Goal: Navigation & Orientation: Go to known website

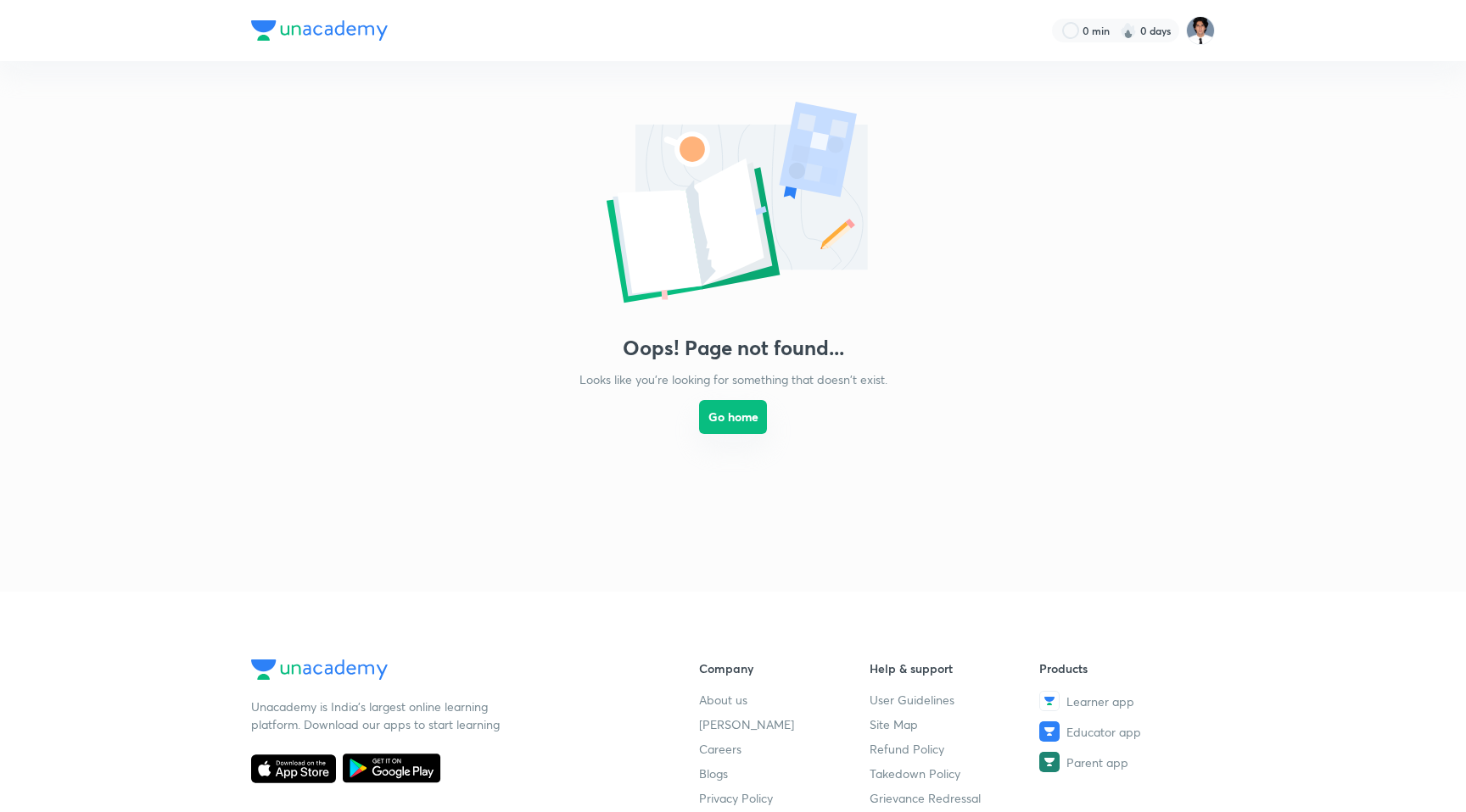
click at [751, 421] on button "Go home" at bounding box center [733, 417] width 68 height 34
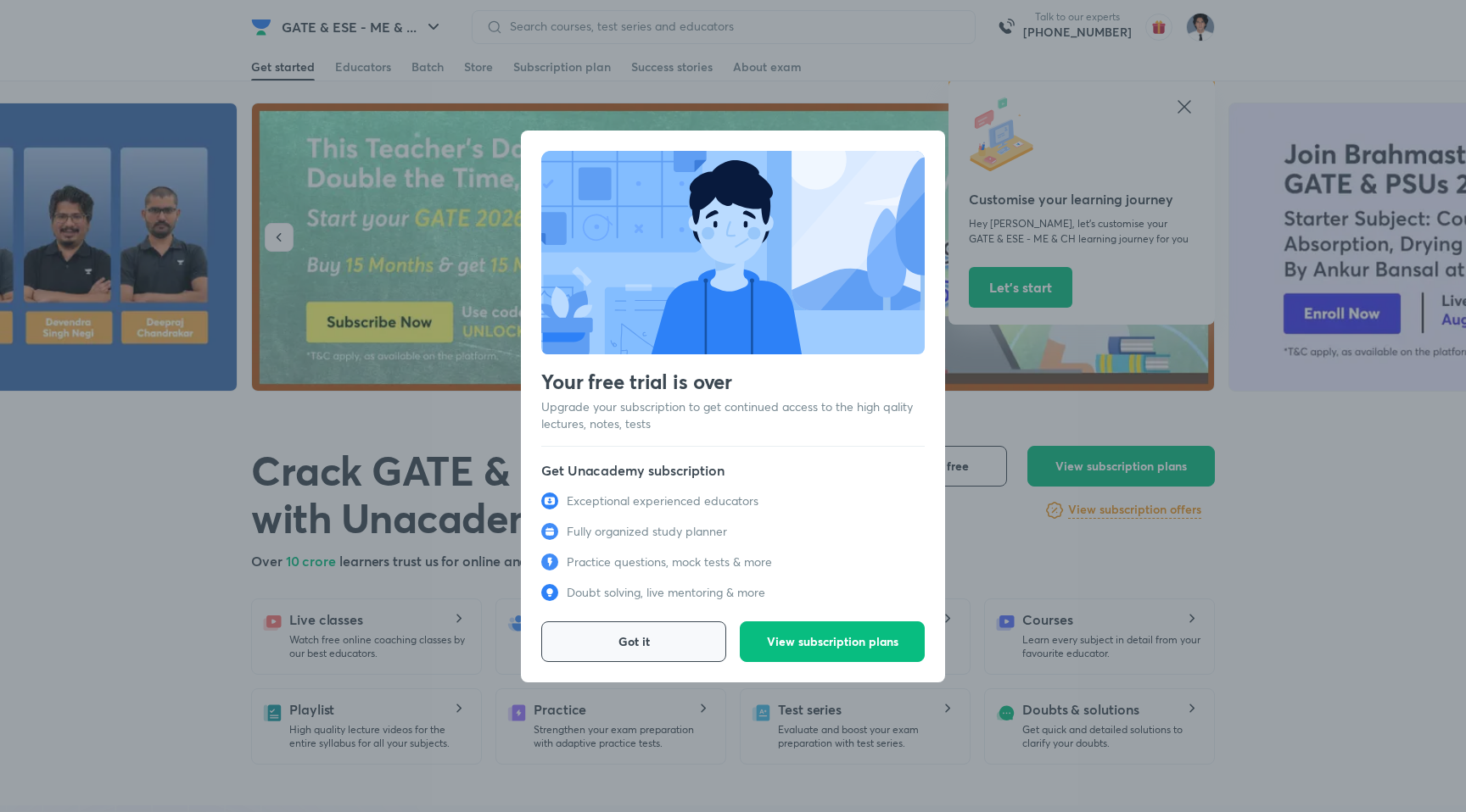
click at [648, 640] on span "Got it" at bounding box center [634, 642] width 31 height 17
